Goal: Ask a question

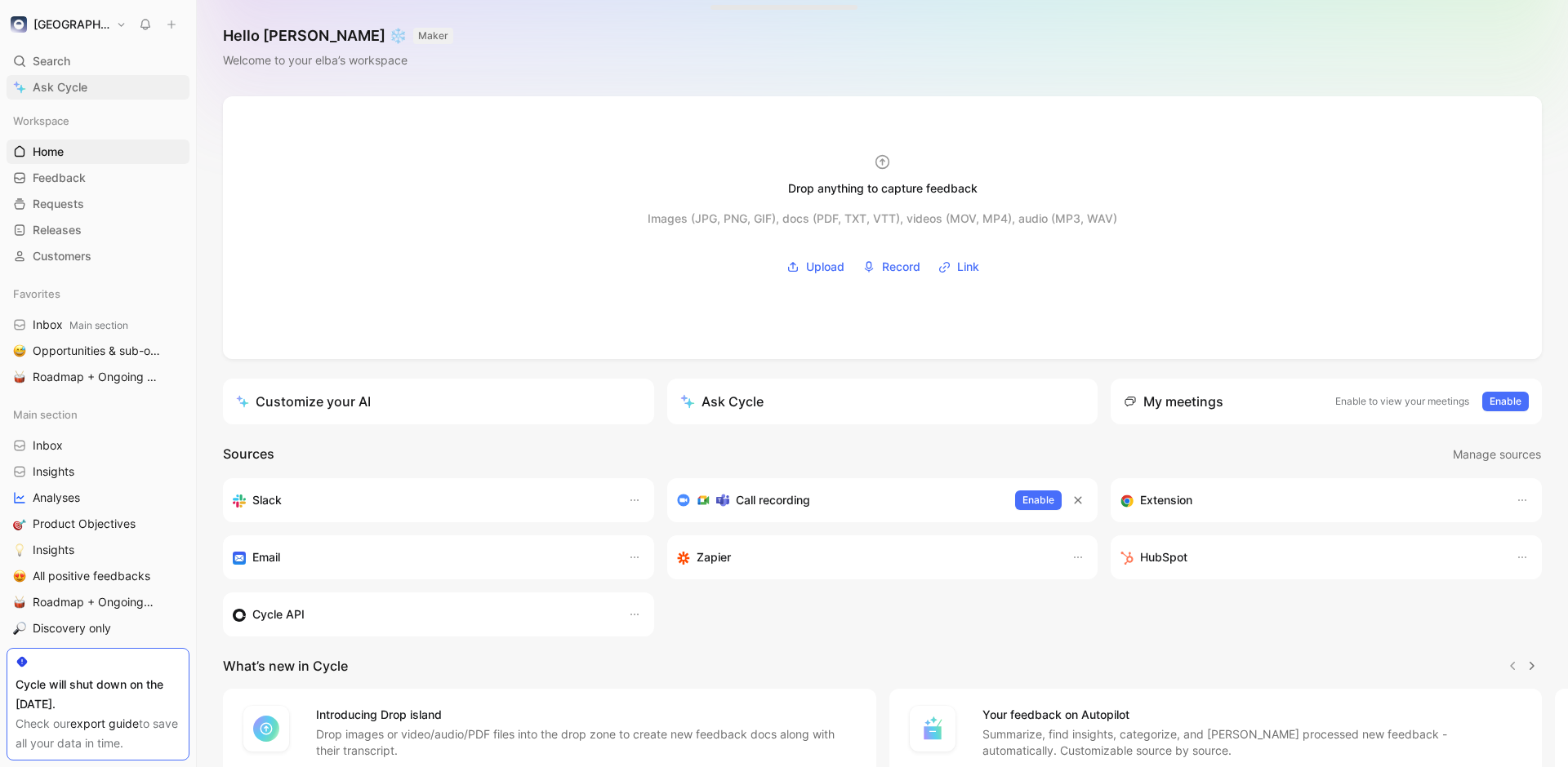
click at [96, 95] on link "Ask Cycle" at bounding box center [97, 88] width 183 height 25
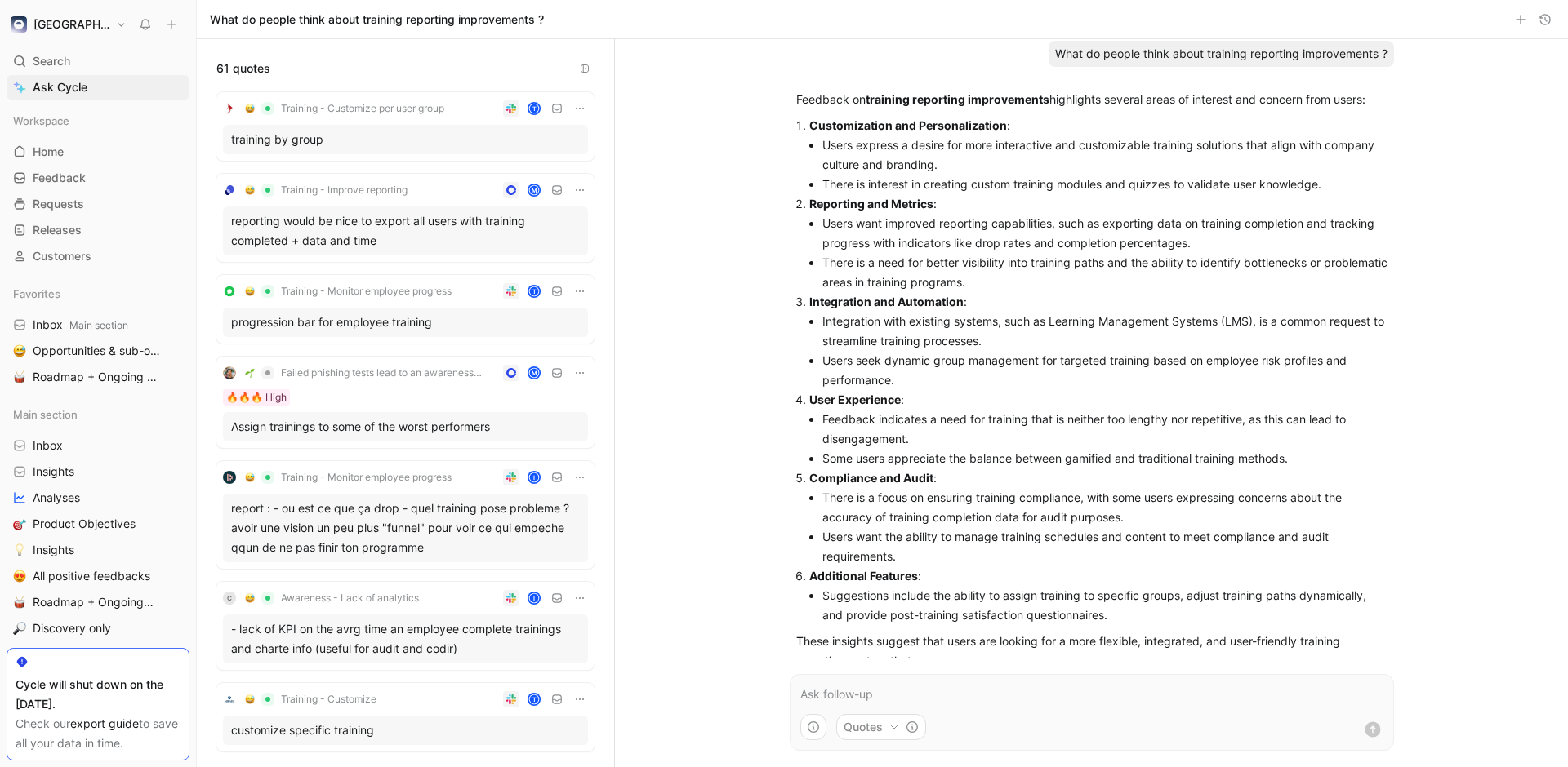
scroll to position [47, 0]
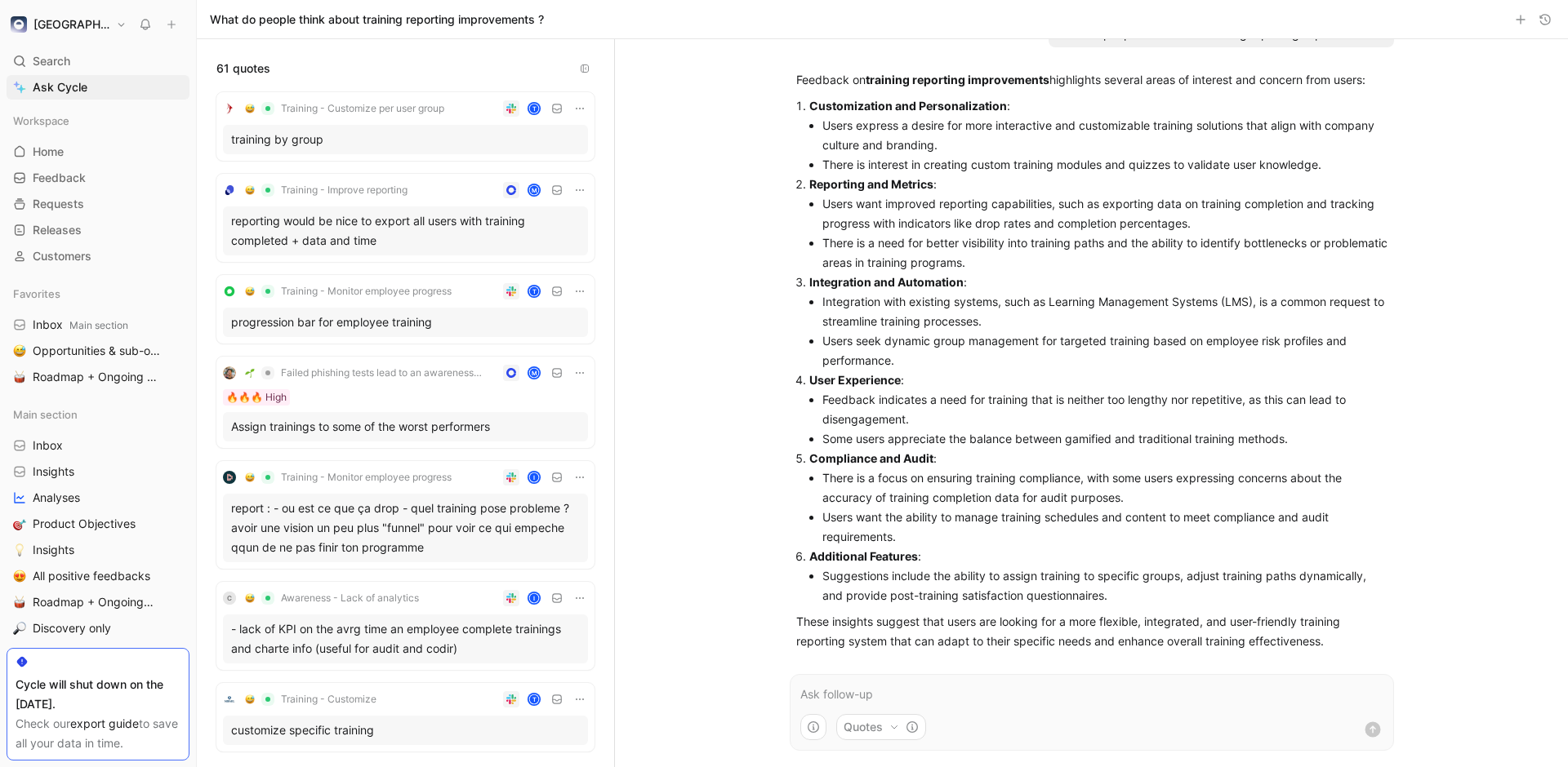
click at [679, 430] on div "[DATE] What do people think about training reporting improvements ? Feedback on…" at bounding box center [1090, 404] width 953 height 728
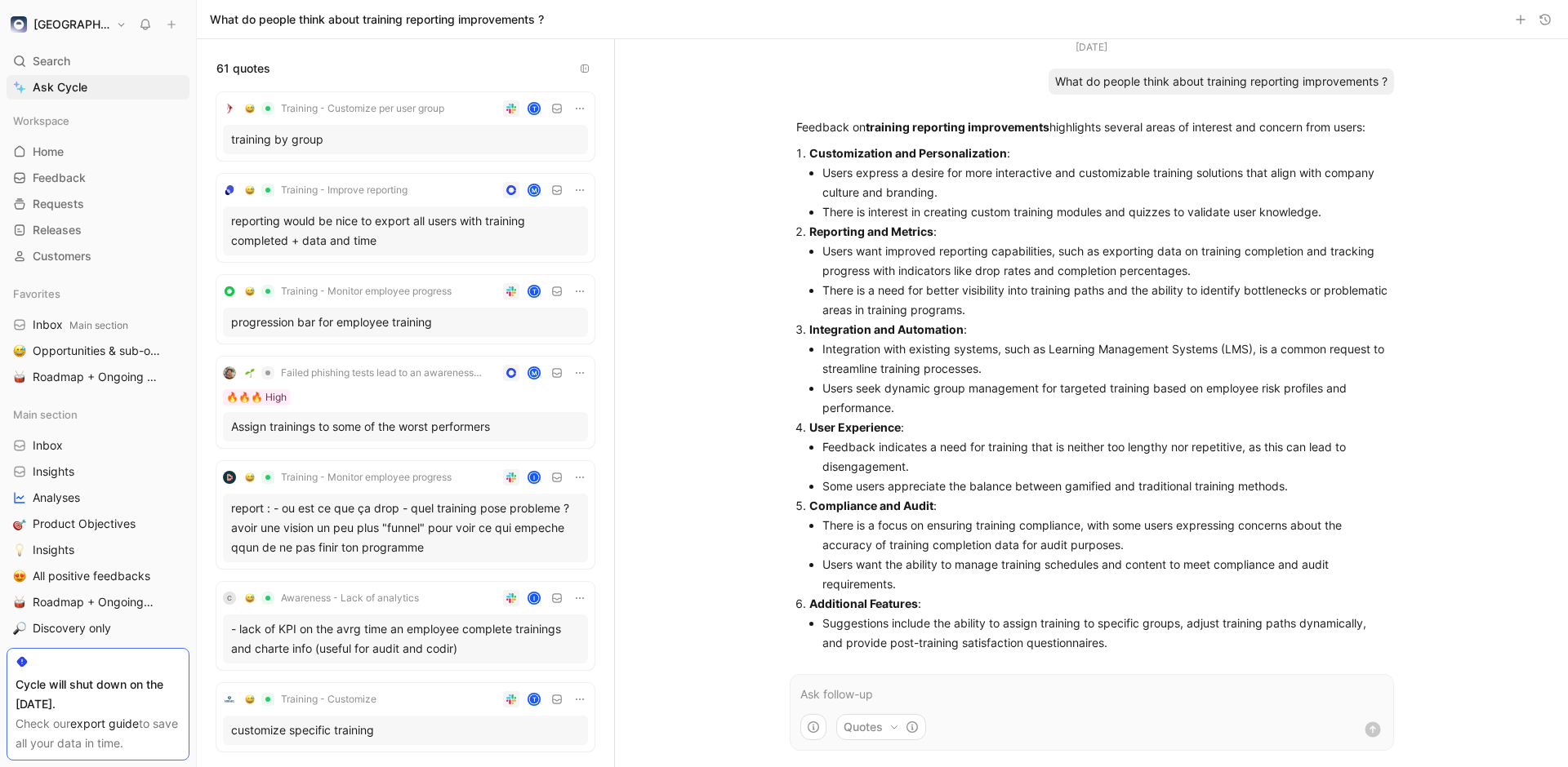
scroll to position [3, 0]
drag, startPoint x: 1210, startPoint y: 81, endPoint x: 1281, endPoint y: 69, distance: 72.0
click at [1281, 69] on div "What do people think about training reporting improvements ?" at bounding box center [1220, 79] width 345 height 26
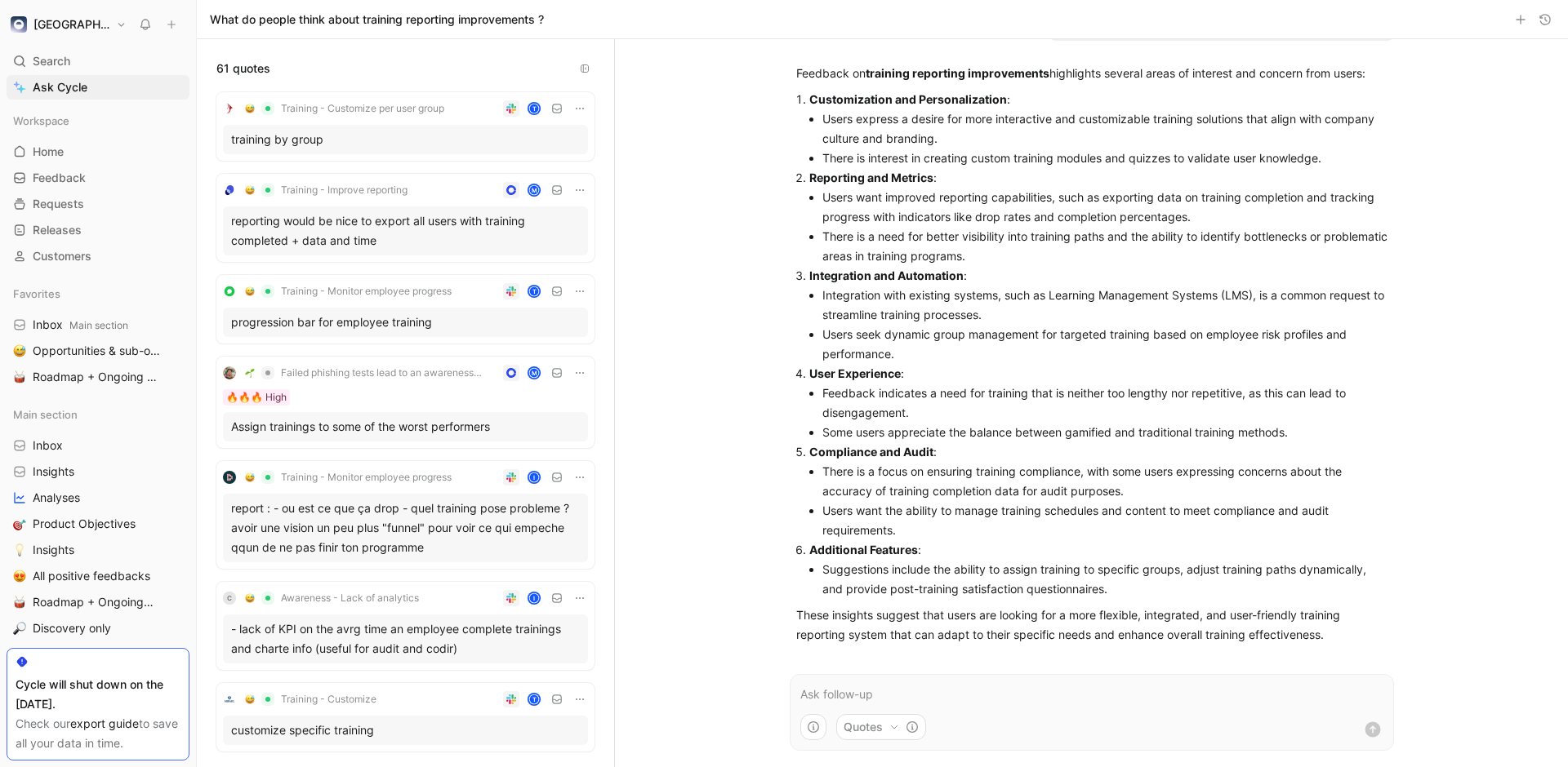
click at [969, 405] on li "Feedback indicates a need for training that is neither too lengthy nor repetiti…" at bounding box center [1105, 403] width 565 height 39
click at [1338, 407] on li "Feedback indicates a need for training that is neither too lengthy nor repetiti…" at bounding box center [1105, 403] width 565 height 39
click at [1303, 424] on li "Some users appreciate the balance between gamified and traditional training met…" at bounding box center [1105, 433] width 565 height 19
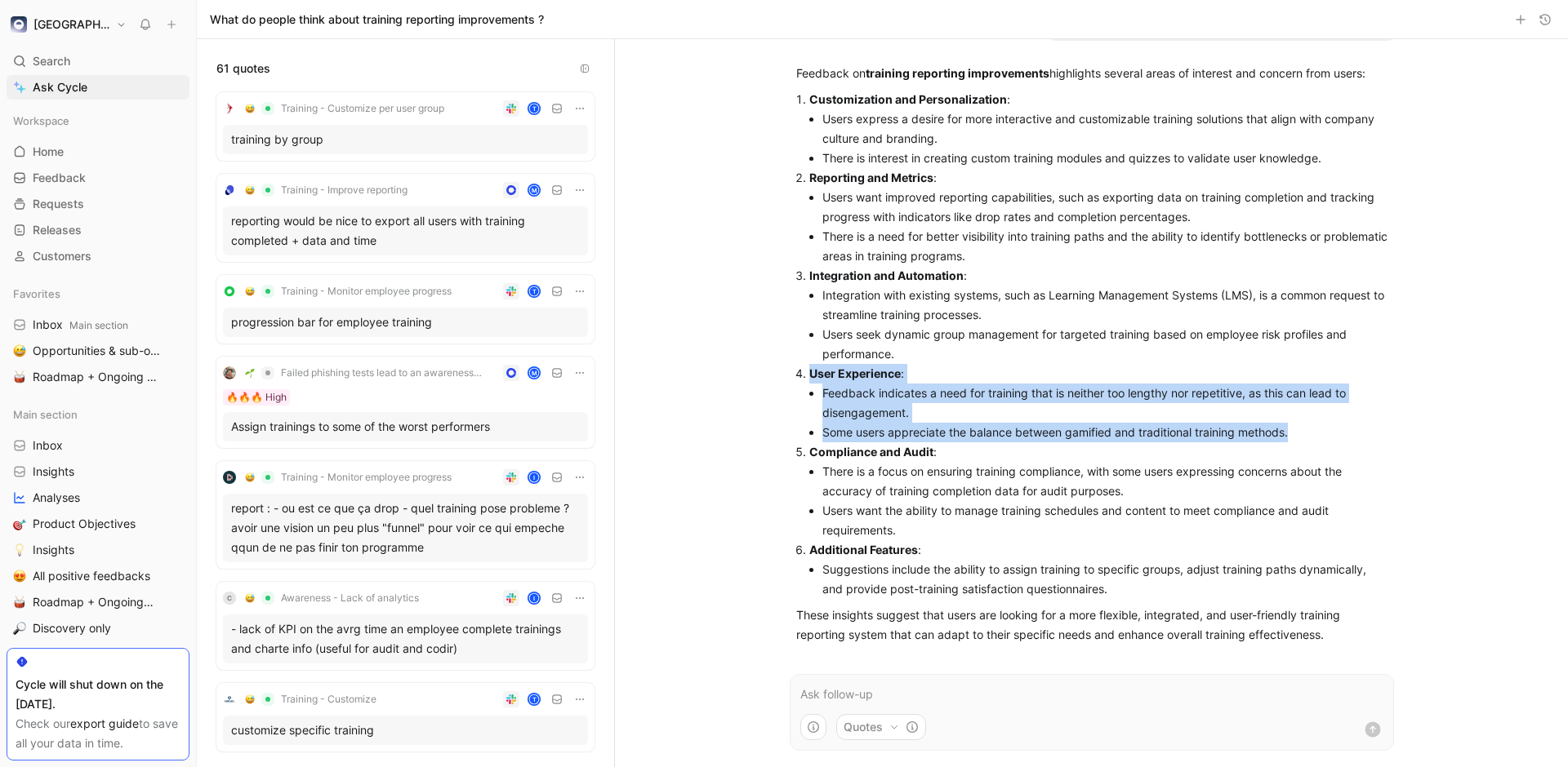
drag, startPoint x: 1300, startPoint y: 430, endPoint x: 801, endPoint y: 377, distance: 501.8
click at [809, 377] on li "User Experience : Feedback indicates a need for training that is neither too le…" at bounding box center [1098, 403] width 579 height 78
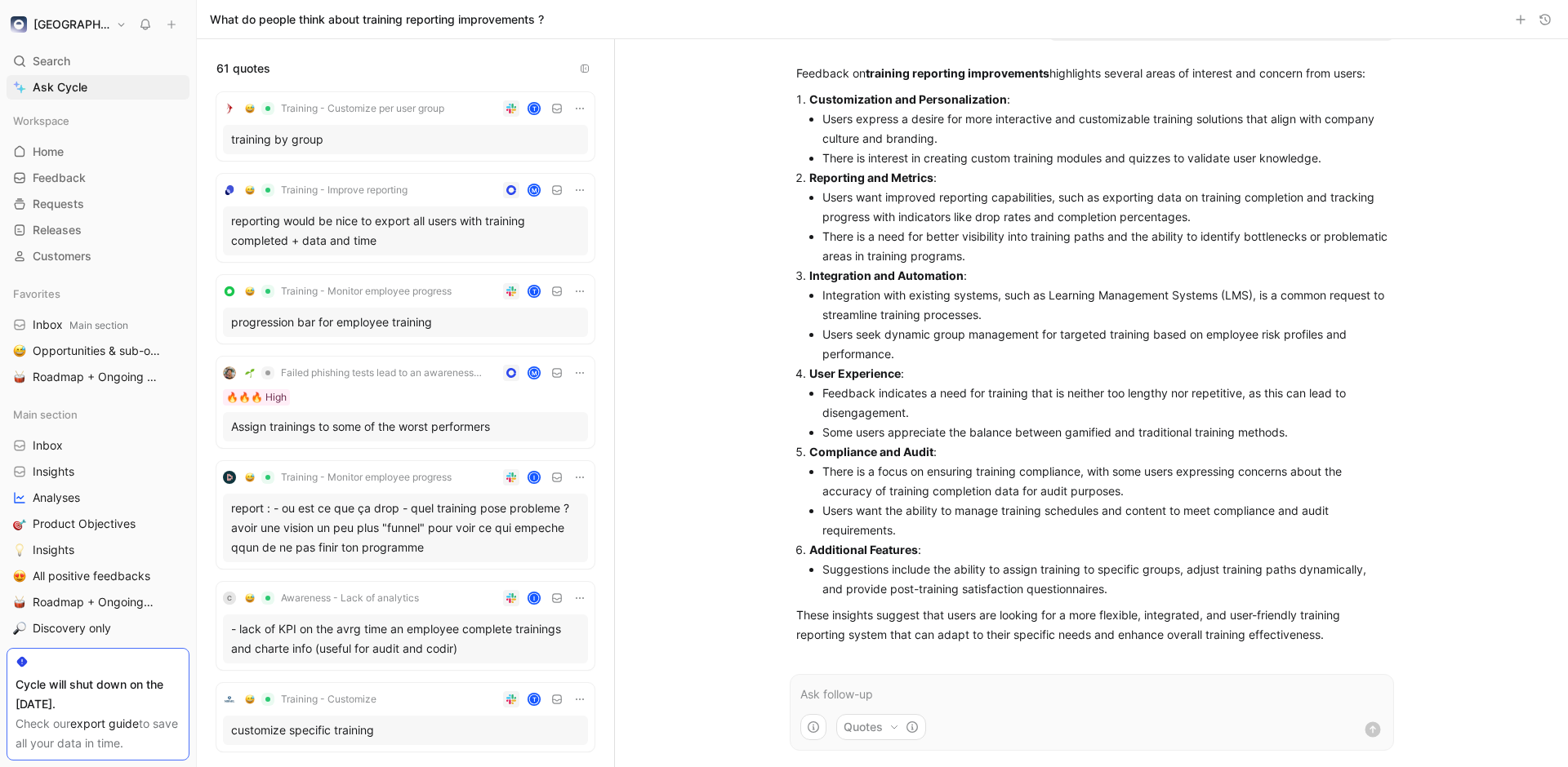
click at [1058, 423] on li "Some users appreciate the balance between gamified and traditional training met…" at bounding box center [1105, 433] width 565 height 19
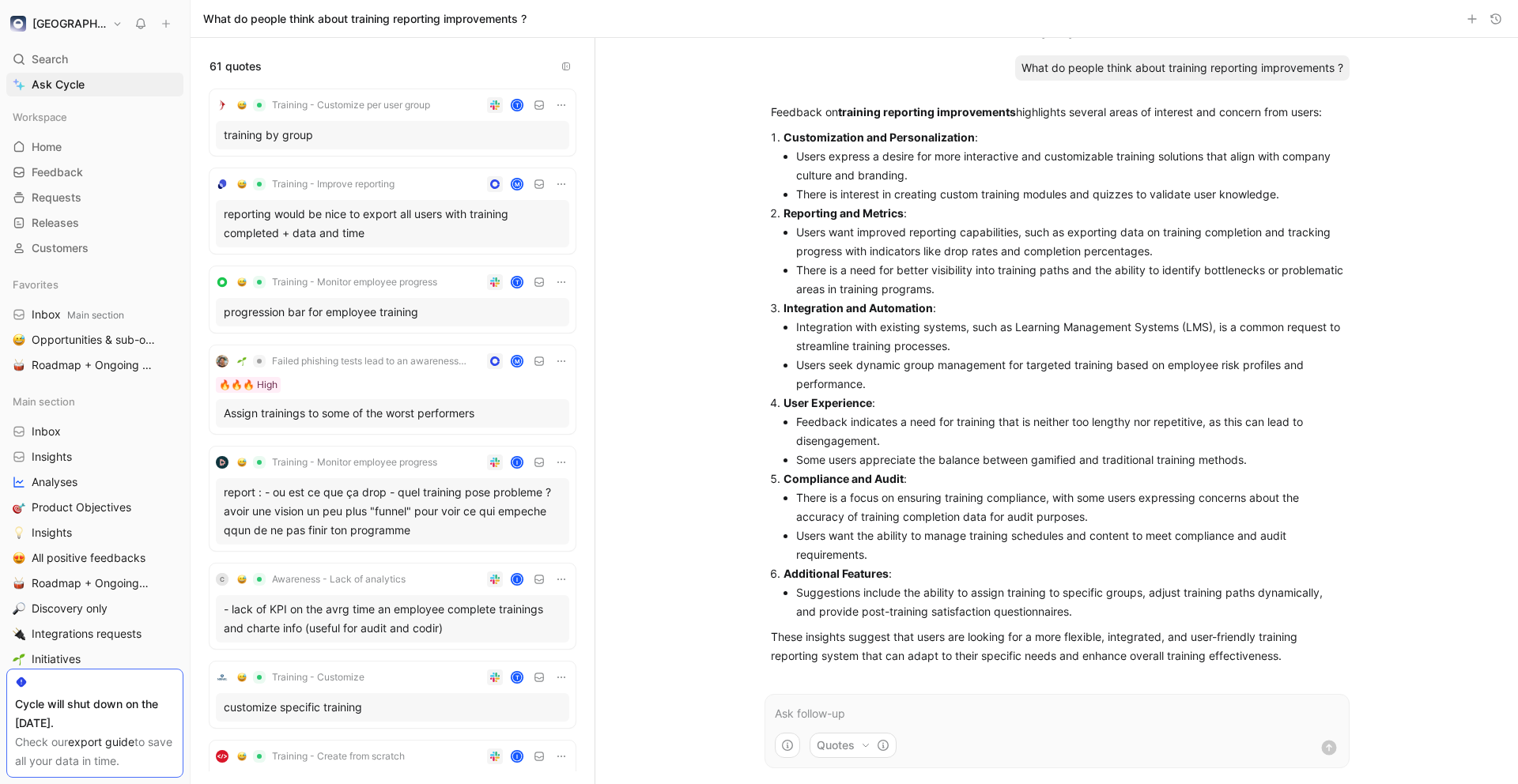
scroll to position [11, 0]
